Goal: Transaction & Acquisition: Purchase product/service

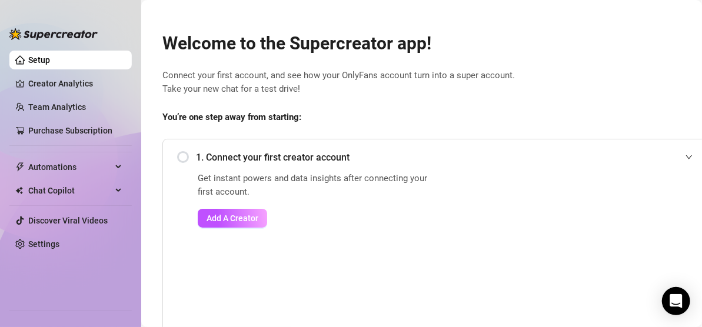
click at [587, 21] on div "Welcome to the Supercreator app! Connect your first account, and see how your O…" at bounding box center [438, 279] width 571 height 522
click at [471, 95] on span "Connect your first account, and see how your OnlyFans account turn into a super…" at bounding box center [438, 83] width 552 height 28
click at [657, 51] on h2 "Welcome to the Supercreator app!" at bounding box center [438, 43] width 552 height 22
click at [649, 55] on div "Welcome to the Supercreator app! Connect your first account, and see how your O…" at bounding box center [438, 279] width 571 height 522
click at [667, 104] on div "Welcome to the Supercreator app! Connect your first account, and see how your O…" at bounding box center [438, 279] width 571 height 522
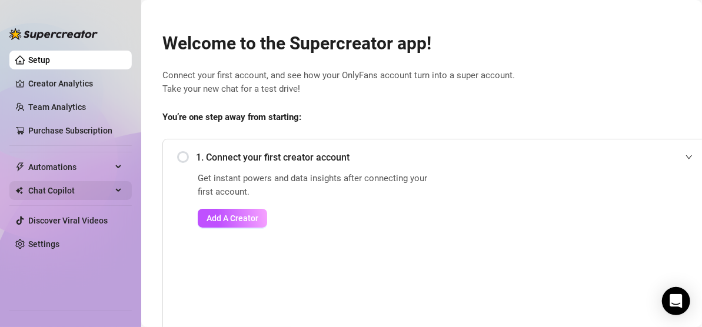
click at [45, 195] on span "Chat Copilot" at bounding box center [70, 190] width 84 height 19
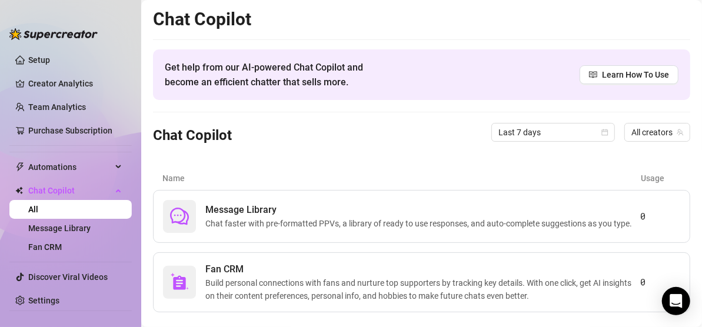
scroll to position [26, 0]
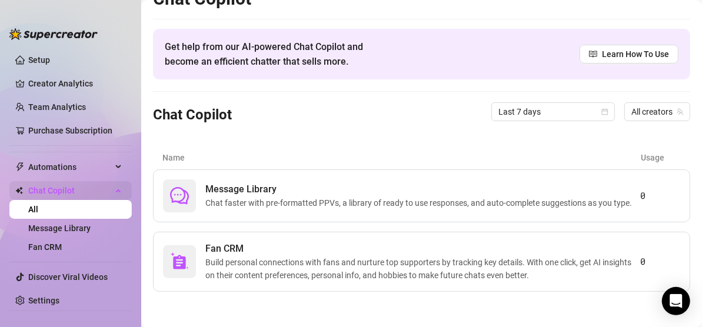
click at [98, 192] on span "Chat Copilot" at bounding box center [70, 190] width 84 height 19
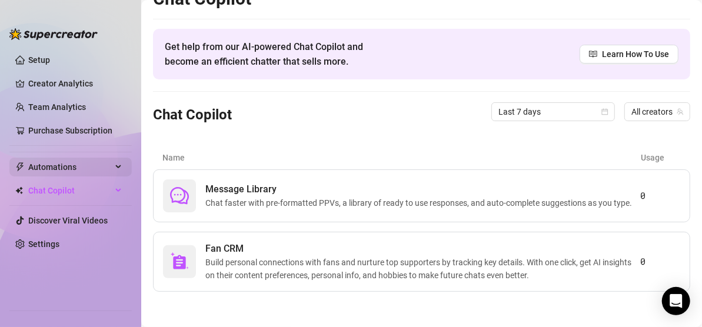
click at [87, 166] on span "Automations" at bounding box center [70, 167] width 84 height 19
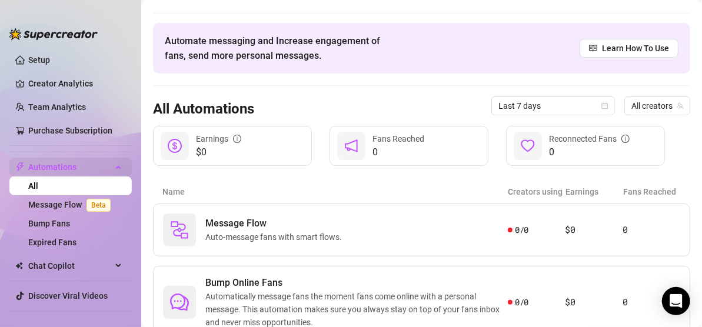
click at [87, 166] on span "Automations" at bounding box center [70, 167] width 84 height 19
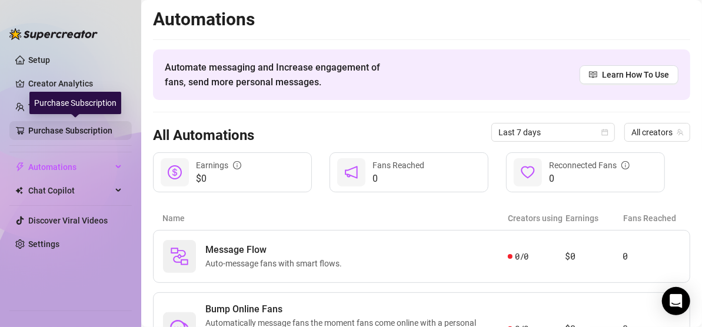
click at [69, 139] on link "Purchase Subscription" at bounding box center [75, 130] width 94 height 19
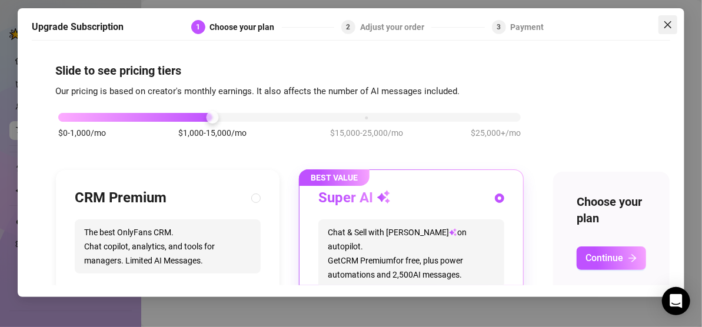
click at [664, 28] on icon "close" at bounding box center [667, 24] width 9 height 9
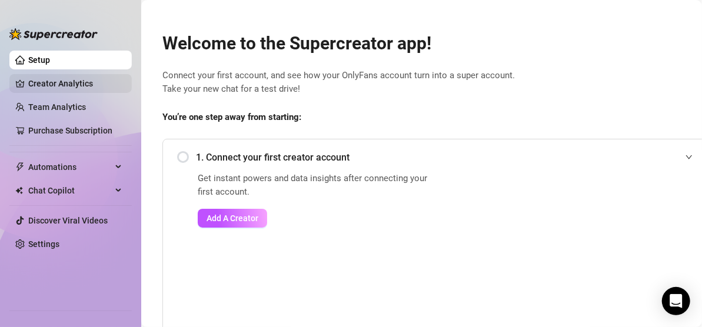
click at [78, 79] on link "Creator Analytics" at bounding box center [75, 83] width 94 height 19
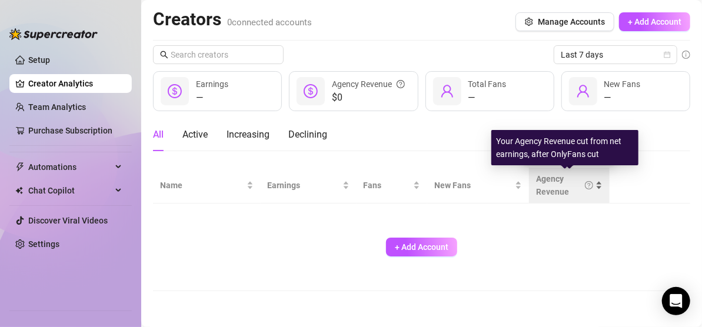
click at [558, 195] on div "Agency Revenue" at bounding box center [564, 185] width 57 height 26
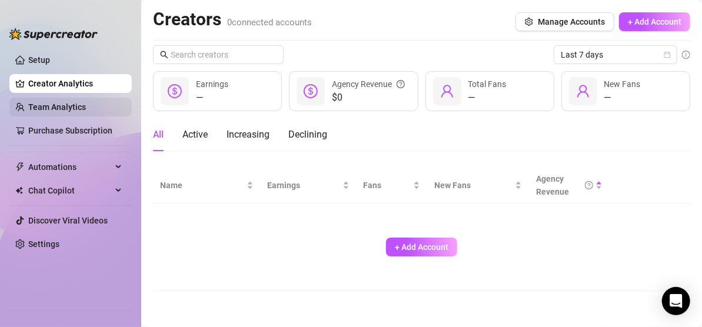
click at [71, 107] on link "Team Analytics" at bounding box center [57, 106] width 58 height 9
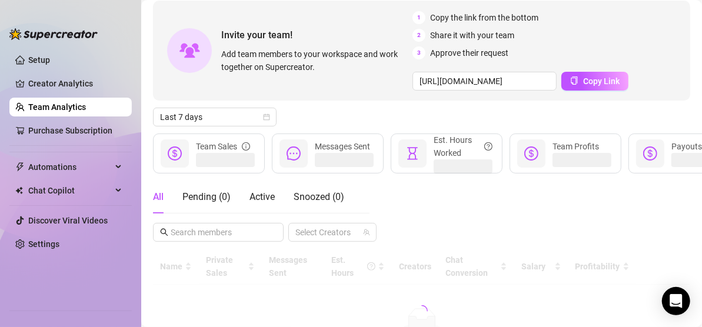
scroll to position [118, 0]
